Goal: Information Seeking & Learning: Understand process/instructions

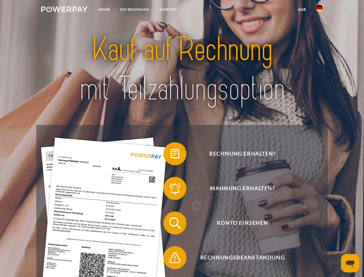
click at [64, 10] on img at bounding box center [64, 9] width 46 height 6
click at [319, 10] on img at bounding box center [319, 8] width 7 height 7
click at [302, 10] on link "agb" at bounding box center [302, 9] width 18 height 10
click at [171, 155] on span at bounding box center [166, 153] width 29 height 29
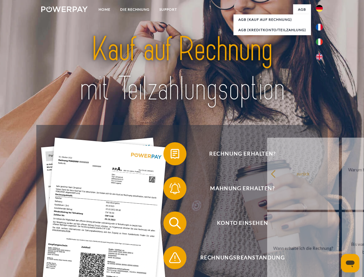
click at [171, 189] on span at bounding box center [166, 188] width 29 height 29
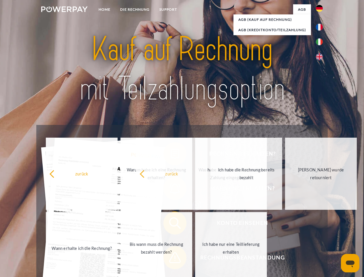
click at [171, 258] on span at bounding box center [166, 257] width 29 height 29
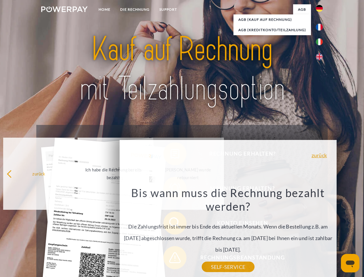
click at [350, 263] on icon "Messaging-Fenster öffnen" at bounding box center [350, 263] width 9 height 7
